Goal: Transaction & Acquisition: Purchase product/service

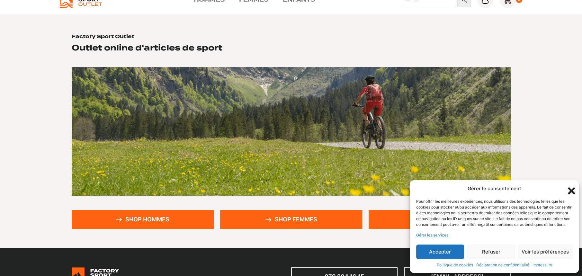
scroll to position [64, 0]
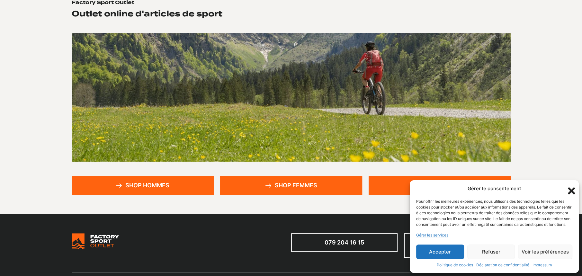
click at [133, 187] on link "Shop hommes" at bounding box center [143, 185] width 142 height 19
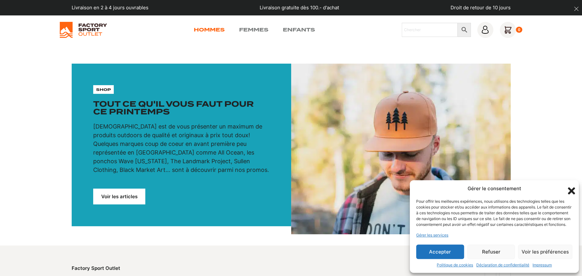
click at [208, 27] on link "Hommes" at bounding box center [209, 30] width 31 height 8
click at [407, 33] on input "Chercher" at bounding box center [430, 30] width 56 height 14
type input "jones"
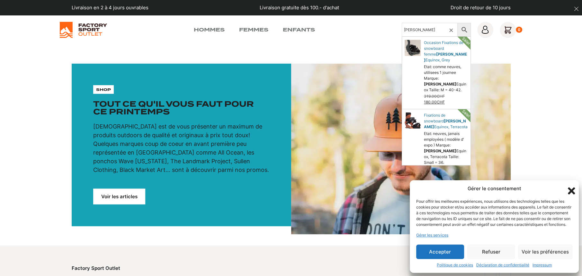
click at [570, 187] on icon "Fermer la boîte de dialogue" at bounding box center [571, 190] width 7 height 7
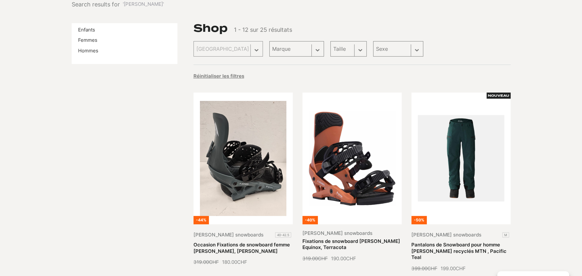
scroll to position [64, 0]
click at [95, 51] on link "Hommes" at bounding box center [88, 50] width 20 height 6
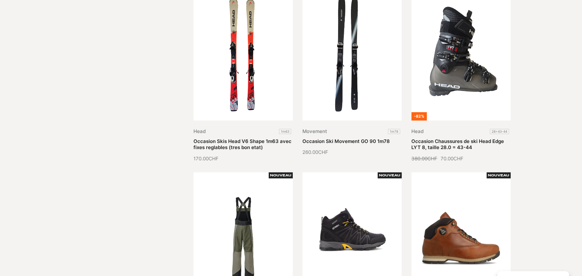
scroll to position [32, 0]
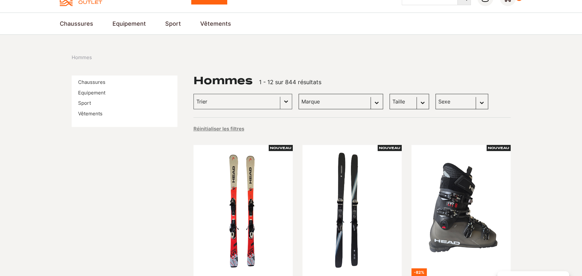
click at [348, 104] on select "[PERSON_NAME] (106) Globe Skateboards (66) Dakine (56) Columbia (47) Dolomite (…" at bounding box center [341, 101] width 85 height 15
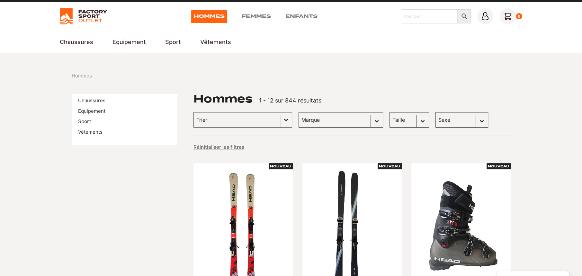
scroll to position [0, 0]
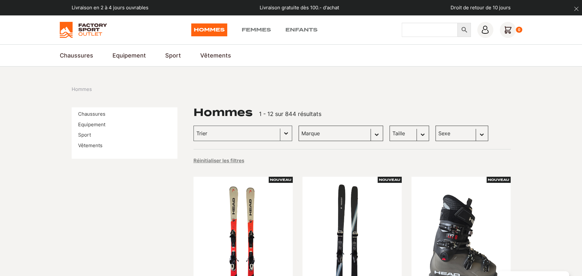
click at [431, 30] on input "Chercher" at bounding box center [430, 30] width 56 height 14
type input "[PERSON_NAME]"
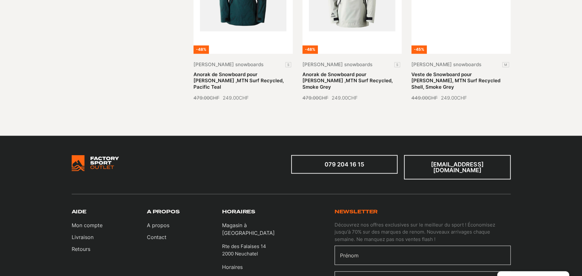
scroll to position [804, 0]
